Goal: Task Accomplishment & Management: Use online tool/utility

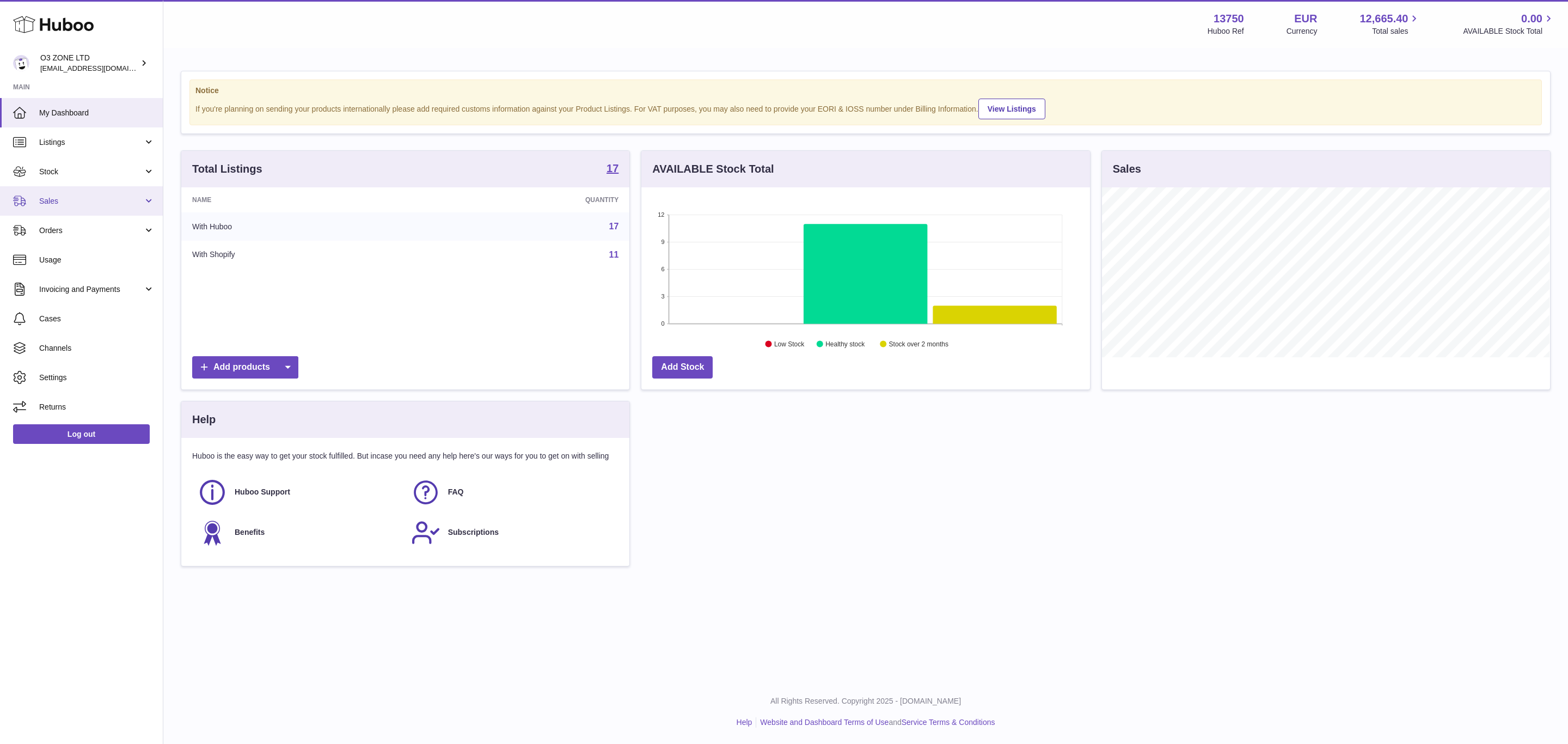
click at [107, 197] on span "Sales" at bounding box center [91, 201] width 104 height 11
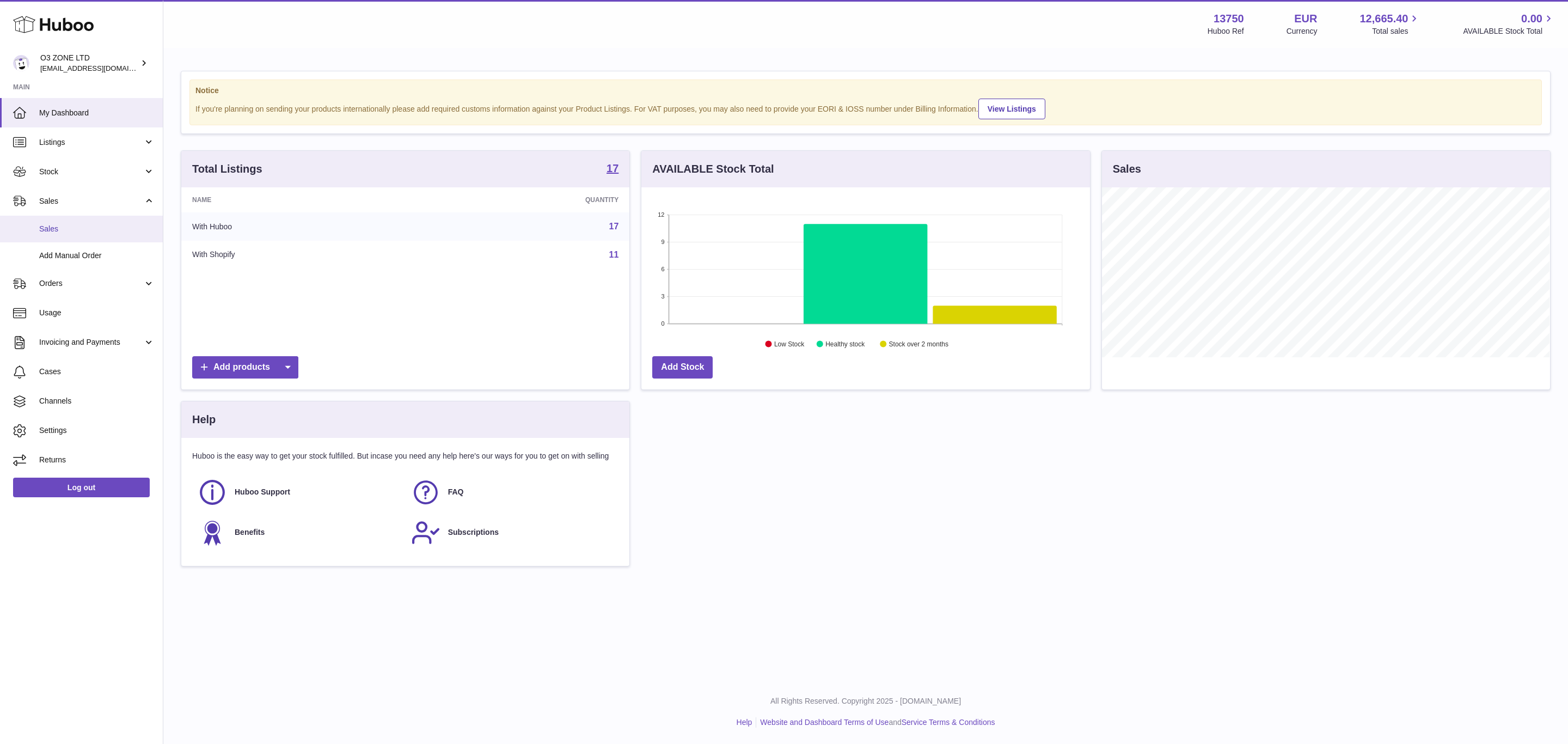
click at [118, 227] on span "Sales" at bounding box center [97, 229] width 115 height 11
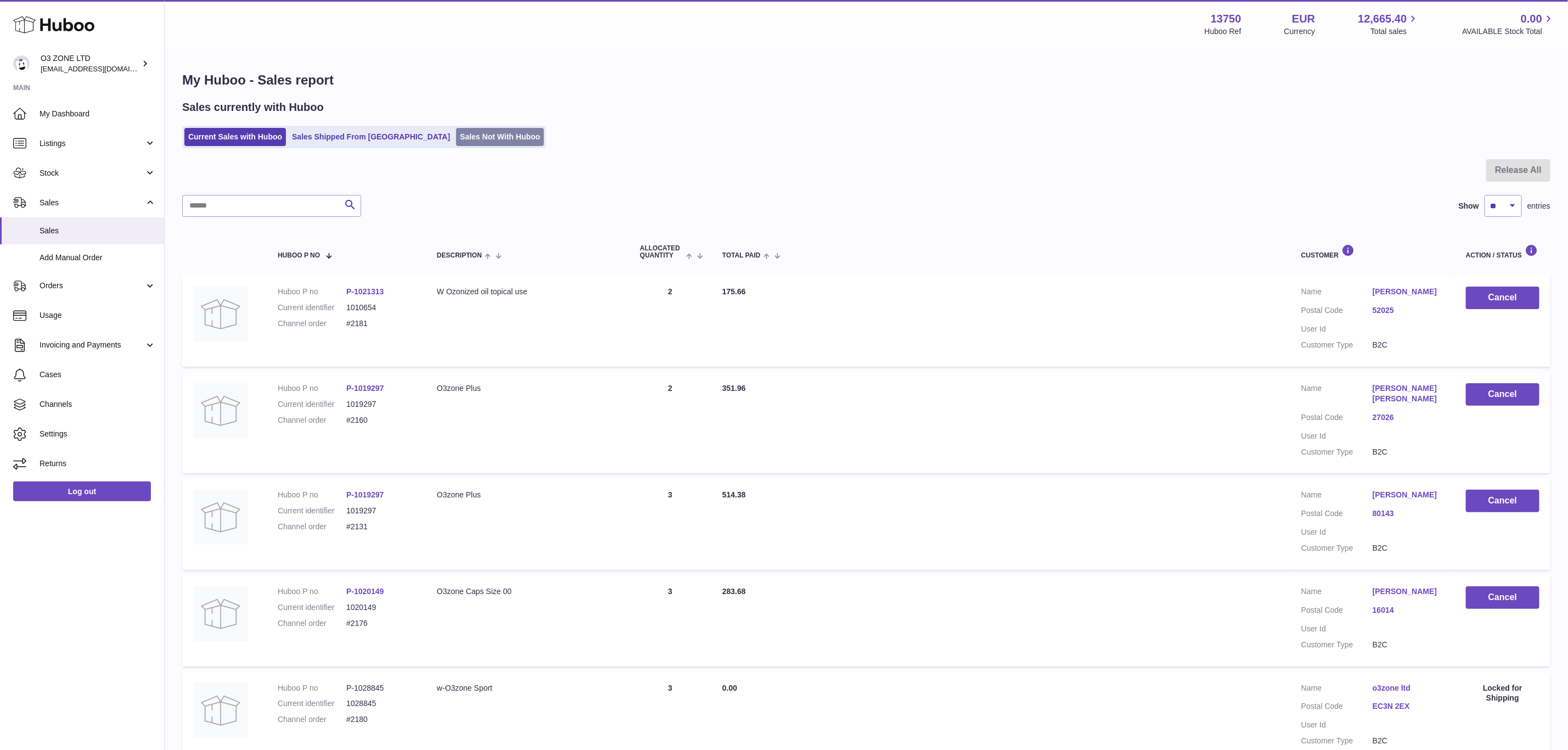
click at [458, 145] on link "Sales Not With Huboo" at bounding box center [500, 137] width 88 height 18
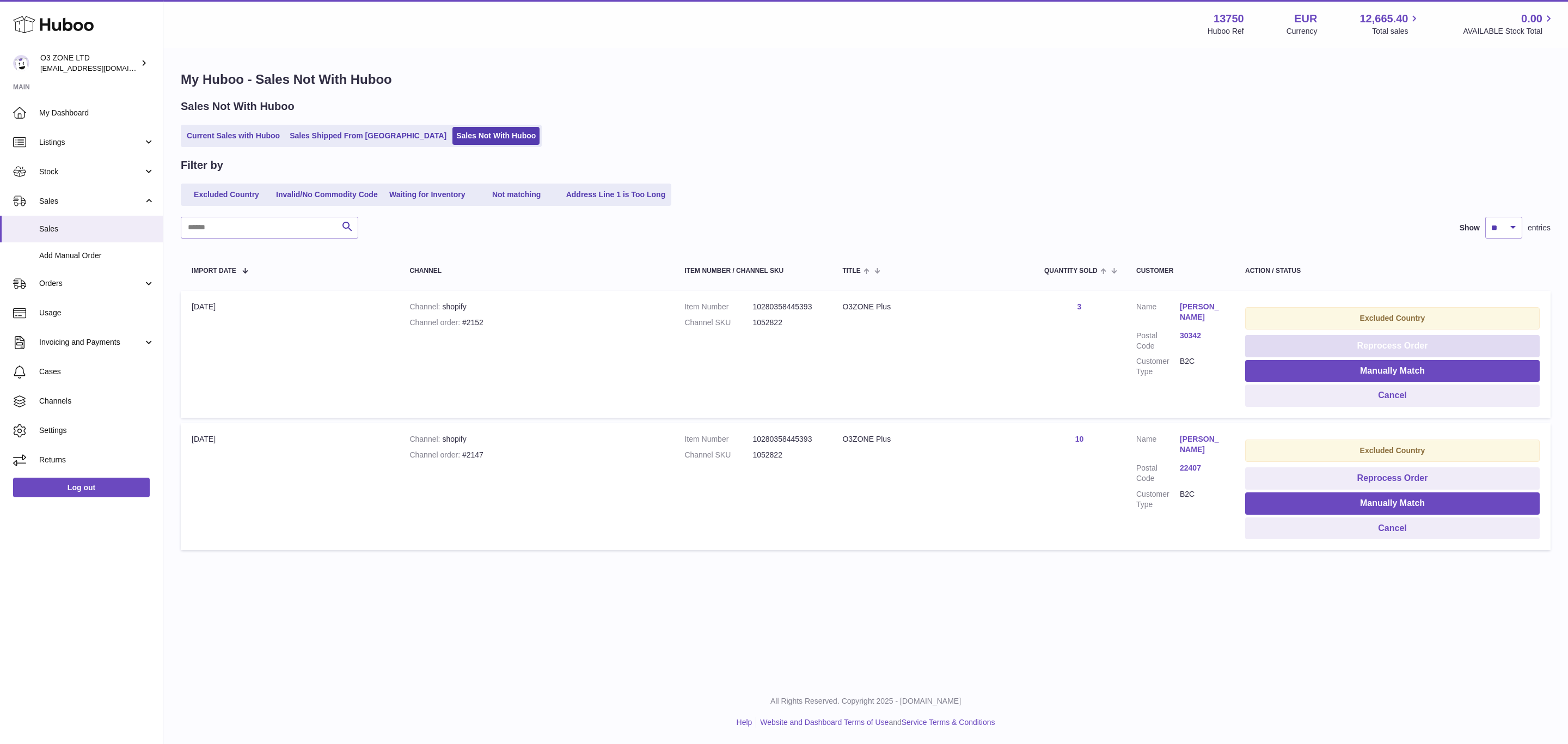
click at [1353, 348] on button "Reprocess Order" at bounding box center [1392, 345] width 294 height 22
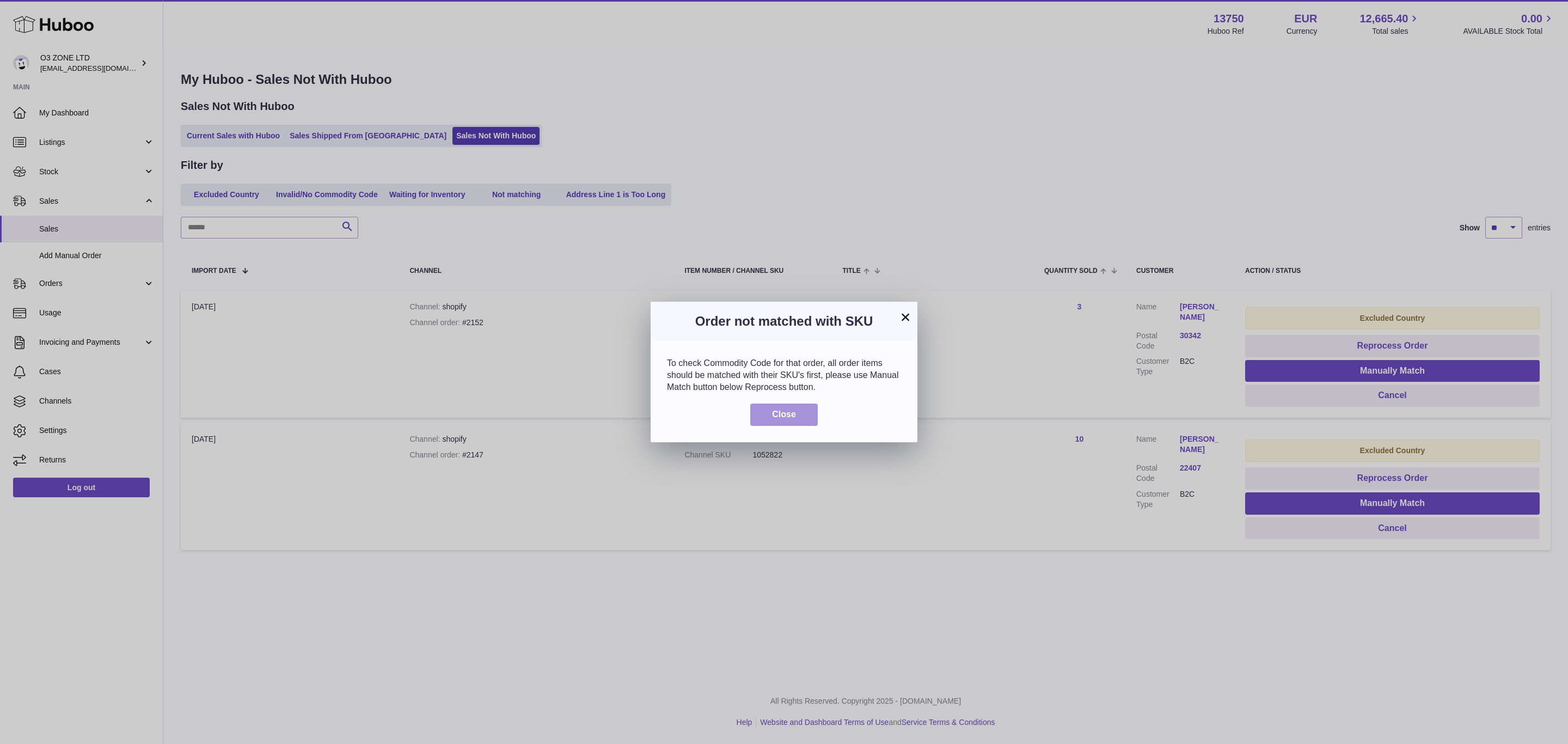
click at [800, 409] on button "Close" at bounding box center [784, 414] width 67 height 22
